Goal: Navigation & Orientation: Find specific page/section

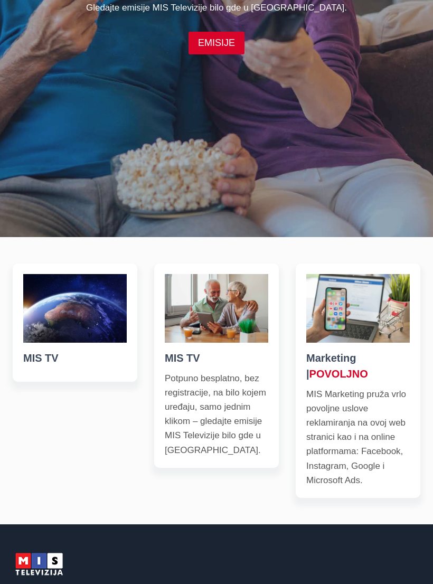
scroll to position [273, 0]
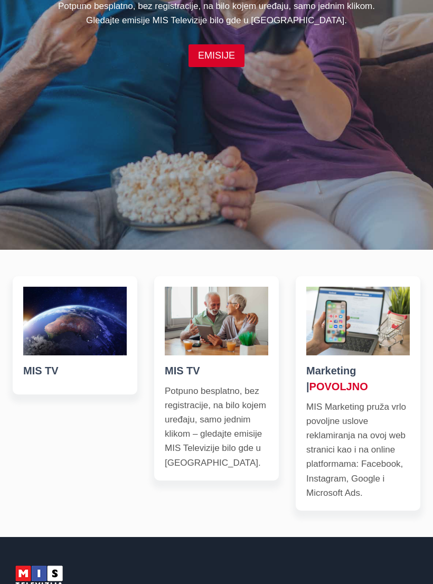
click at [340, 381] on h5 "Marketing | POVOLJNO" at bounding box center [357, 379] width 103 height 32
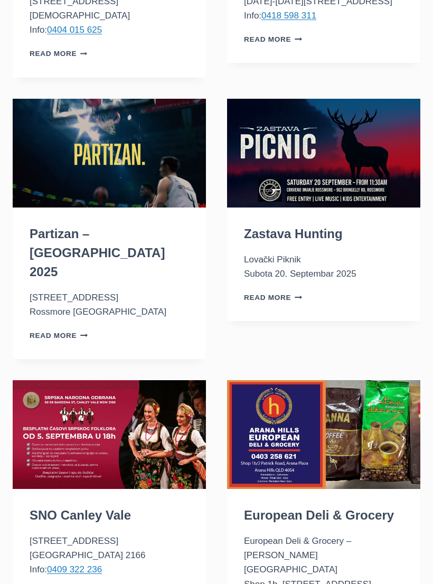
scroll to position [315, 0]
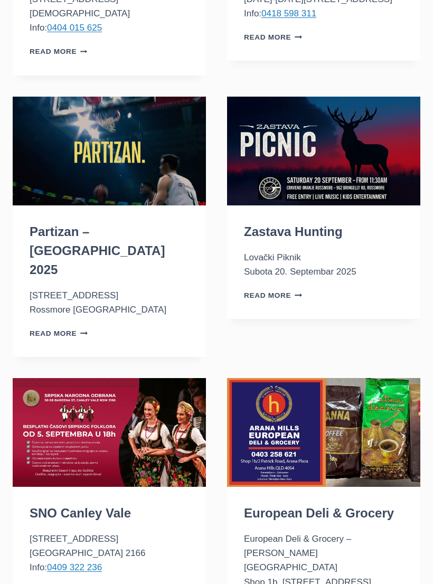
click at [45, 510] on div "SNO Canley Vale 56 Bareena Street Canley Vale NSW 2166 Info: 0409 322 236 Read …" at bounding box center [109, 551] width 193 height 128
click at [56, 583] on link "Read More SNO Canley Vale Continue" at bounding box center [59, 592] width 58 height 8
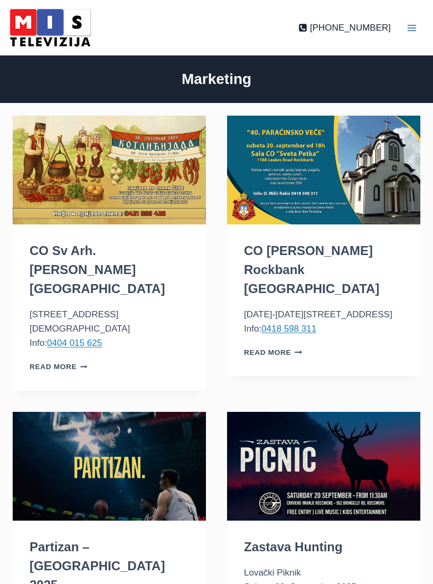
click at [422, 26] on button "Toggle Menu" at bounding box center [412, 28] width 32 height 32
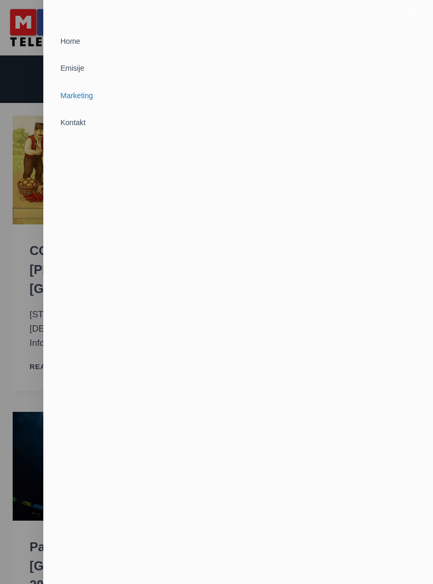
click at [70, 67] on link "Emisije" at bounding box center [238, 68] width 363 height 27
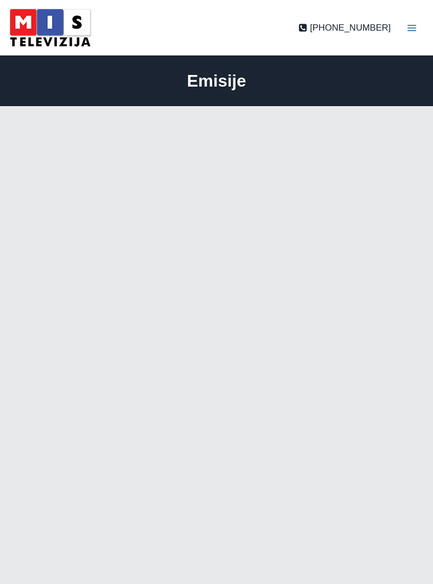
click at [26, 25] on img at bounding box center [50, 27] width 90 height 45
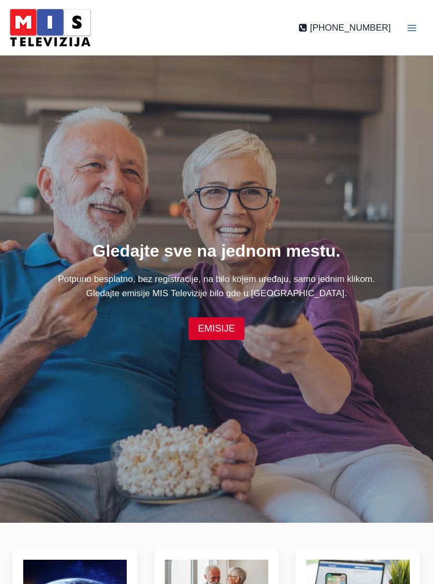
click at [220, 320] on div "Gledajte sve na jednom mestu. Potpuno besplatno, bez registracije, na bilo koje…" at bounding box center [217, 289] width 408 height 102
click at [219, 336] on link "EMISIJE" at bounding box center [216, 328] width 56 height 23
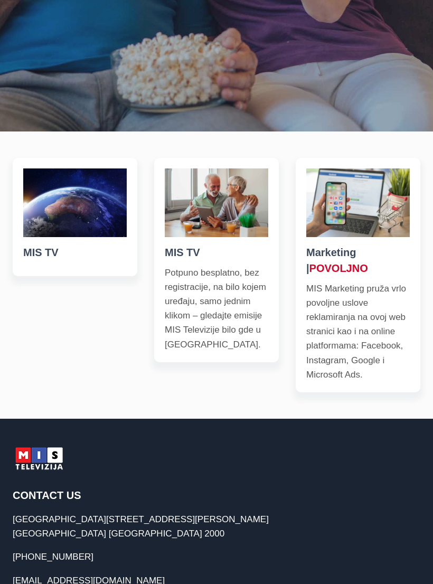
scroll to position [397, 0]
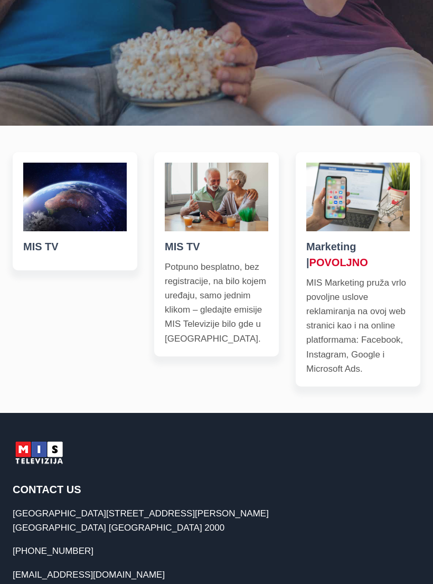
click at [46, 219] on img at bounding box center [74, 197] width 103 height 69
click at [45, 254] on h5 "MIS TV" at bounding box center [74, 247] width 103 height 16
click at [175, 252] on h5 "MIS TV" at bounding box center [216, 247] width 103 height 16
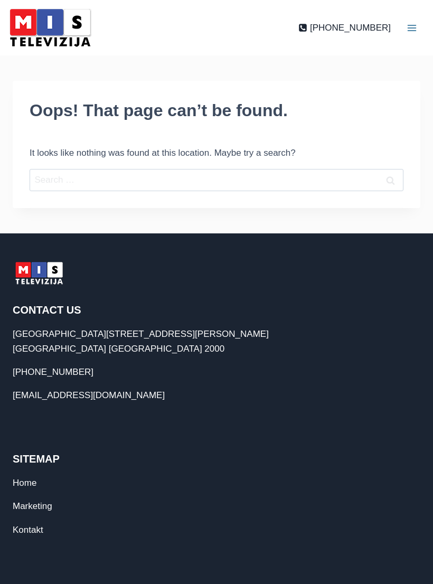
click at [414, 30] on icon "Toggle Menu" at bounding box center [412, 28] width 11 height 11
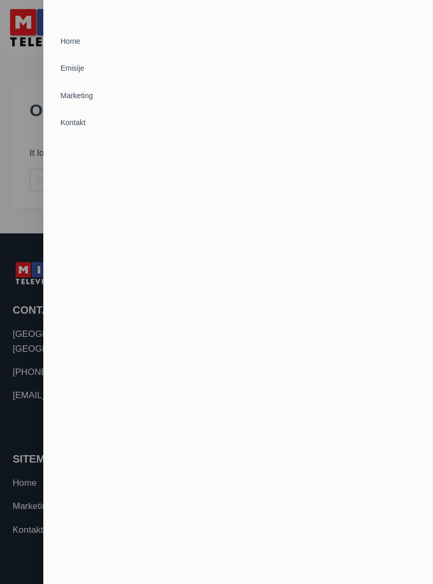
click at [66, 36] on link "Home" at bounding box center [238, 41] width 363 height 27
